Goal: Task Accomplishment & Management: Complete application form

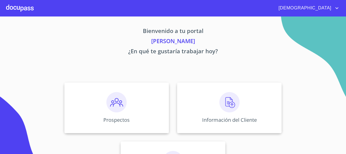
click at [228, 99] on img at bounding box center [230, 102] width 20 height 20
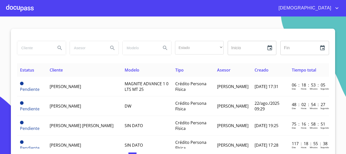
click at [32, 52] on input "search" at bounding box center [34, 48] width 34 height 14
type input ","
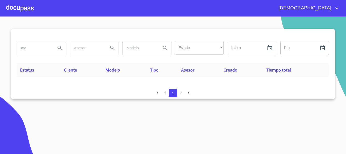
type input "m"
type input "[PERSON_NAME]"
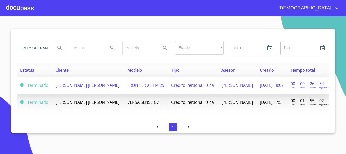
click at [96, 92] on td "[PERSON_NAME] [PERSON_NAME]" at bounding box center [88, 85] width 72 height 17
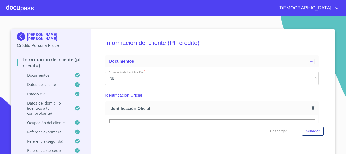
scroll to position [76, 0]
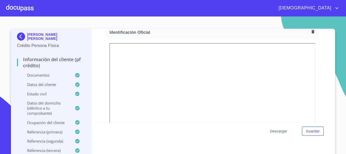
click at [275, 130] on span "Descargar" at bounding box center [278, 131] width 17 height 6
